Goal: Find specific page/section: Find specific page/section

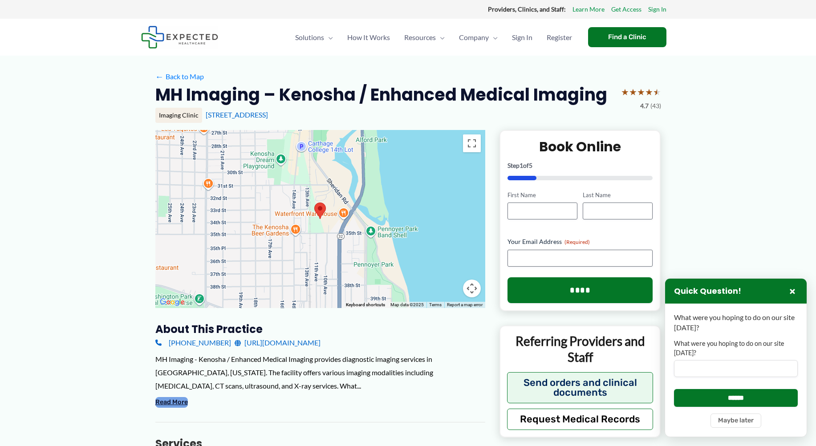
click at [176, 403] on button "Read More" at bounding box center [171, 402] width 33 height 11
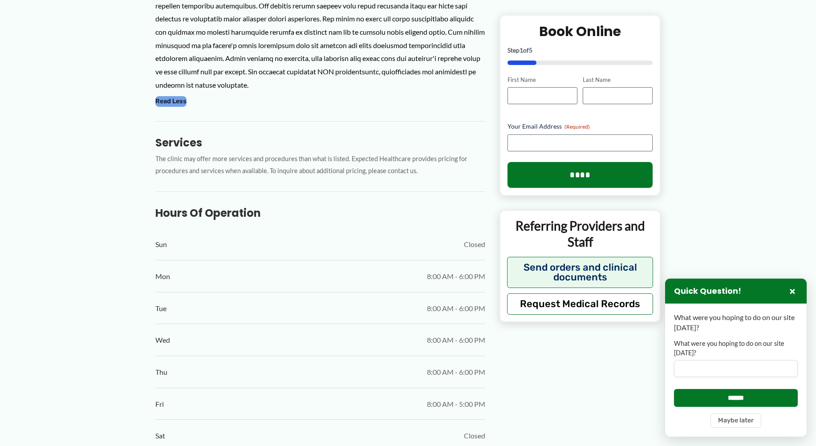
scroll to position [464, 0]
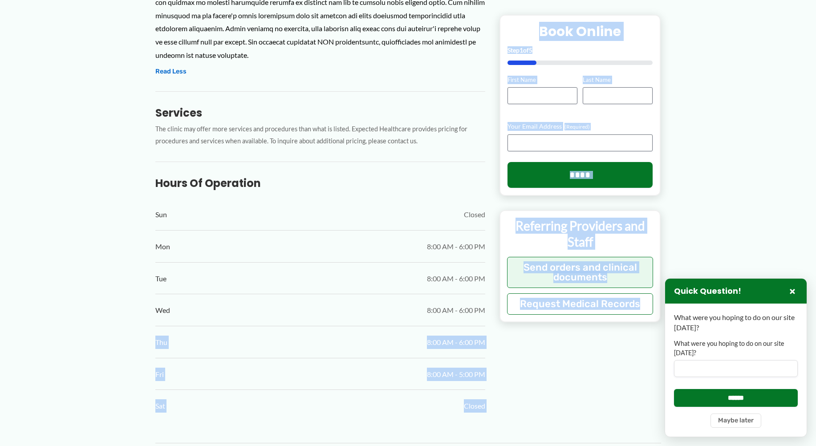
drag, startPoint x: -2, startPoint y: 447, endPoint x: 550, endPoint y: 446, distance: 552.1
click at [422, 446] on html "Providers, Clinics, and Staff: Learn More Get Access Sign In Skip to content So…" at bounding box center [408, 427] width 816 height 1782
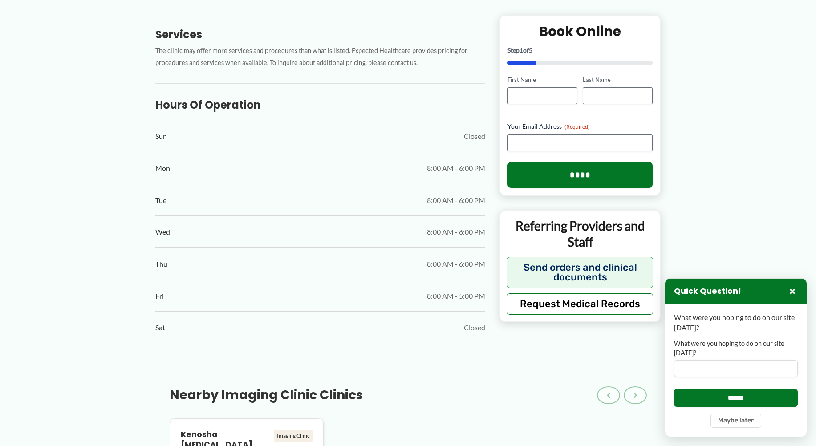
click at [331, 158] on div "Mon 8:00 AM - 6:00 PM" at bounding box center [320, 169] width 330 height 32
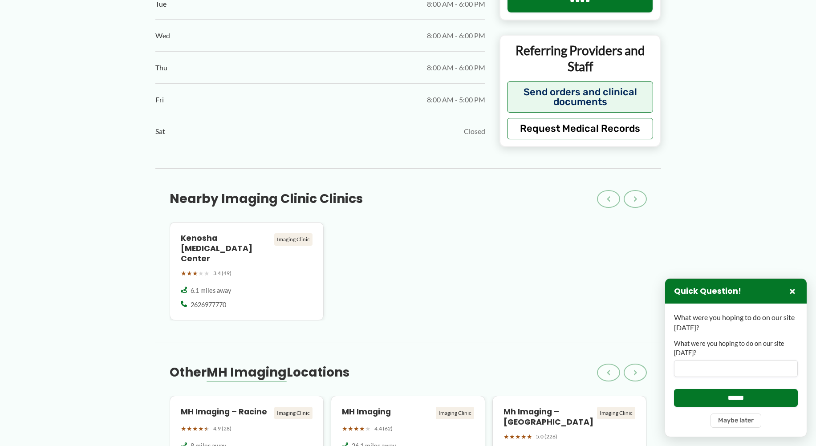
scroll to position [742, 0]
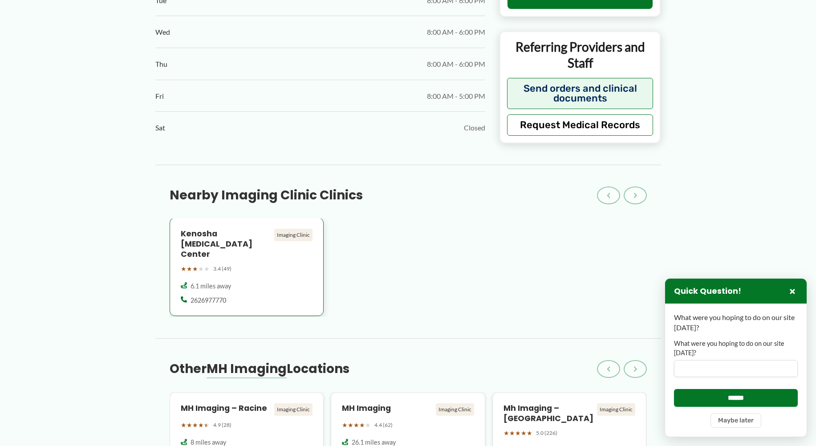
click at [289, 230] on div "Imaging Clinic" at bounding box center [293, 235] width 38 height 12
